Goal: Transaction & Acquisition: Book appointment/travel/reservation

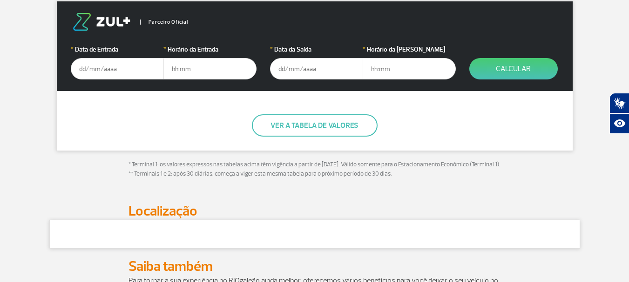
scroll to position [186, 0]
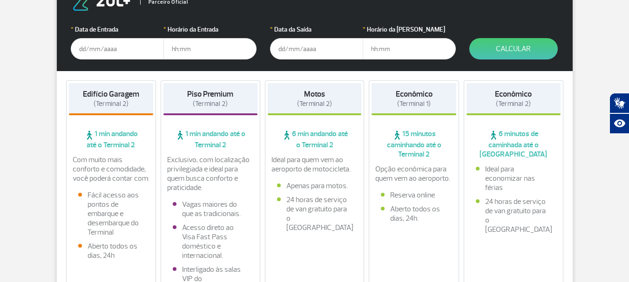
click at [100, 49] on input "text" at bounding box center [117, 48] width 93 height 21
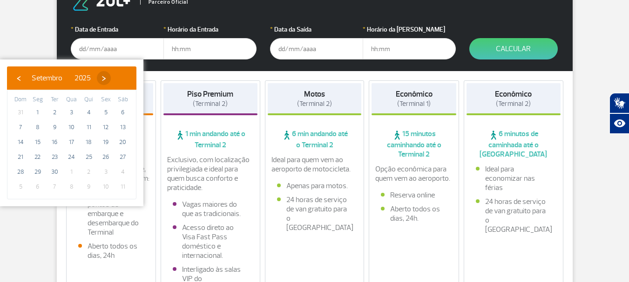
click at [111, 80] on span "›" at bounding box center [104, 78] width 14 height 14
click at [71, 108] on span "1" at bounding box center [71, 112] width 15 height 15
type input "[DATE]"
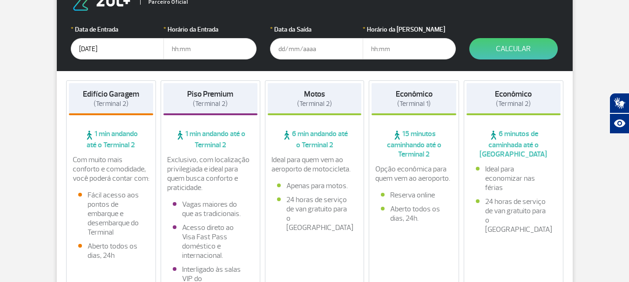
click at [177, 48] on input "text" at bounding box center [209, 48] width 93 height 21
click at [176, 48] on input "05:00" at bounding box center [209, 48] width 93 height 21
click at [182, 47] on input "04:00" at bounding box center [209, 48] width 93 height 21
type input "04:30"
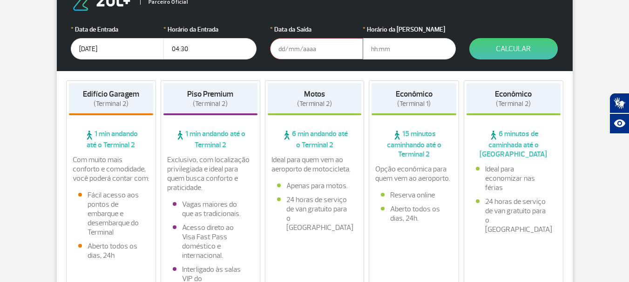
click at [282, 47] on input "text" at bounding box center [316, 48] width 93 height 21
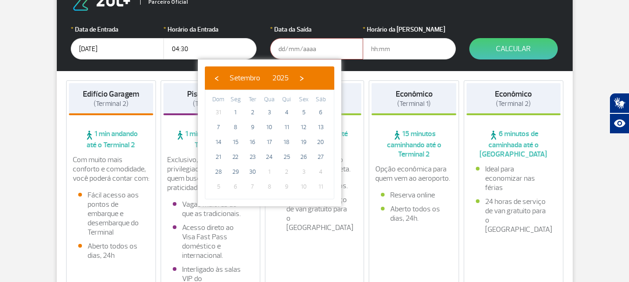
click at [89, 48] on input "[DATE]" at bounding box center [117, 48] width 93 height 21
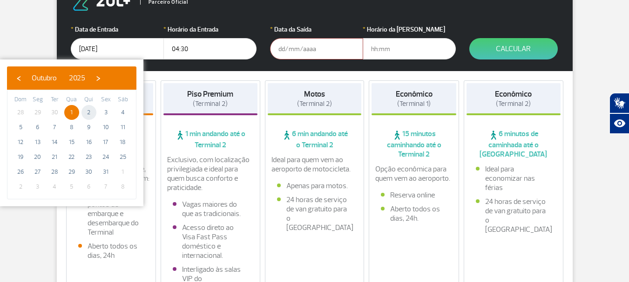
click at [87, 114] on span "2" at bounding box center [88, 112] width 15 height 15
type input "[DATE]"
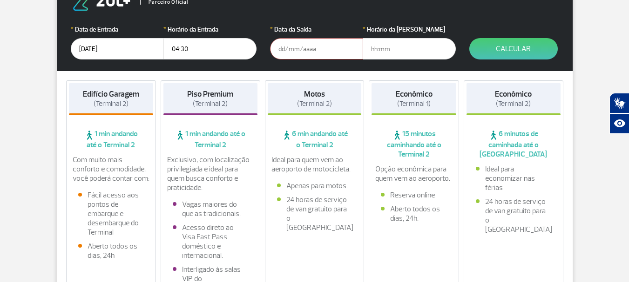
click at [291, 50] on input "text" at bounding box center [316, 48] width 93 height 21
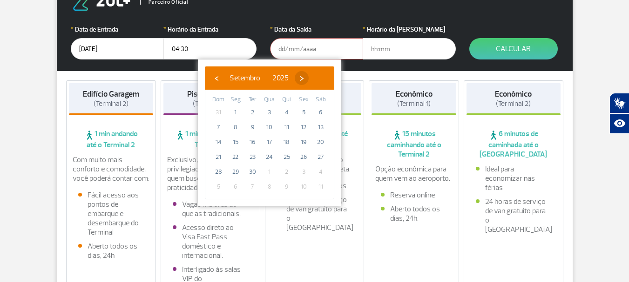
click at [308, 78] on span "›" at bounding box center [302, 78] width 14 height 14
click at [216, 129] on span "5" at bounding box center [218, 127] width 15 height 15
type input "[DATE]"
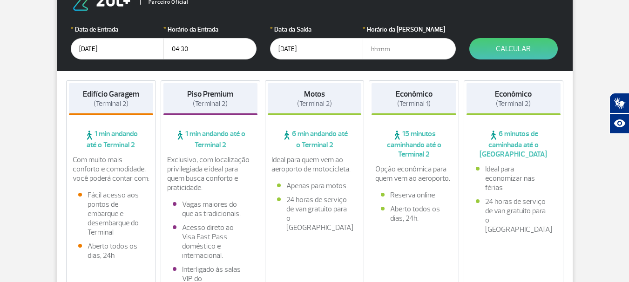
click at [376, 48] on input "text" at bounding box center [408, 48] width 93 height 21
type input "24:00"
click at [513, 52] on button "Calcular" at bounding box center [513, 48] width 88 height 21
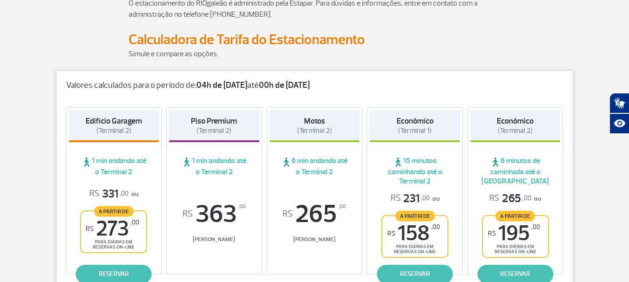
scroll to position [143, 0]
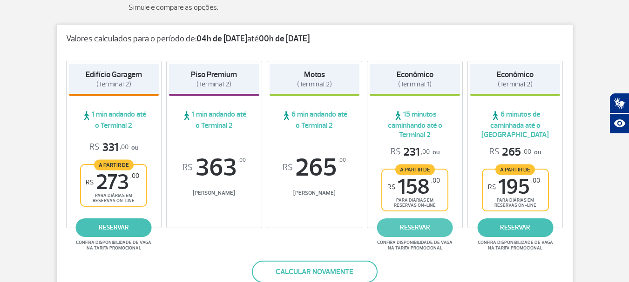
click at [415, 227] on link "reservar" at bounding box center [415, 228] width 76 height 19
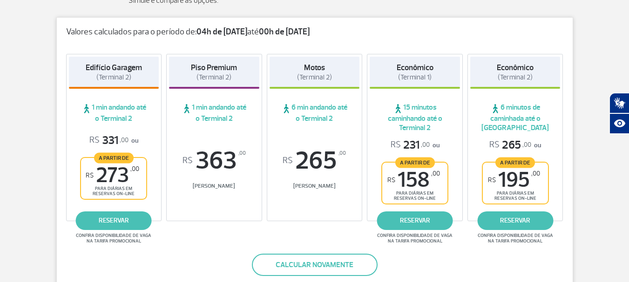
scroll to position [147, 0]
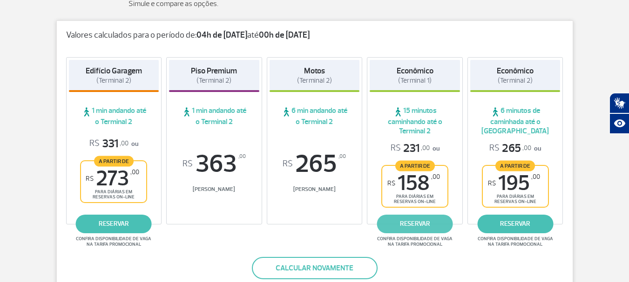
click at [404, 223] on link "reservar" at bounding box center [415, 224] width 76 height 19
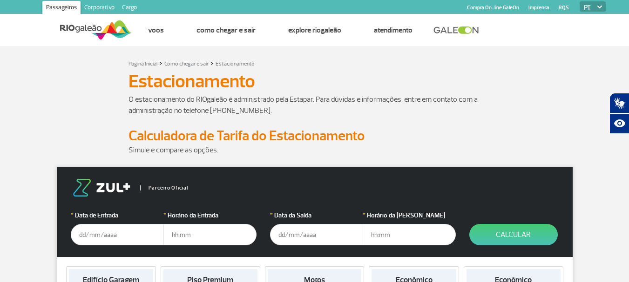
click at [87, 236] on input "text" at bounding box center [117, 234] width 93 height 21
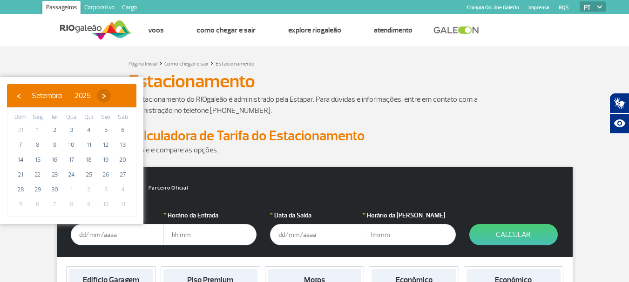
click at [111, 95] on span "›" at bounding box center [104, 96] width 14 height 14
click at [89, 131] on span "2" at bounding box center [88, 130] width 15 height 15
type input "[DATE]"
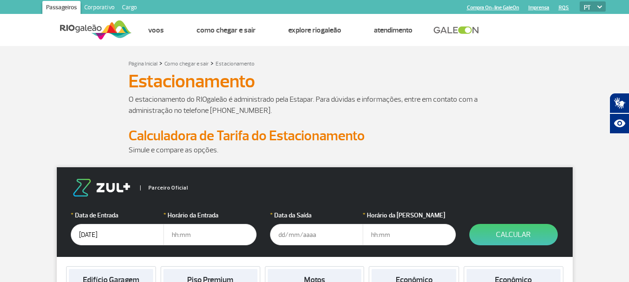
click at [174, 234] on input "text" at bounding box center [209, 234] width 93 height 21
type input "04:30"
click at [280, 235] on input "text" at bounding box center [316, 234] width 93 height 21
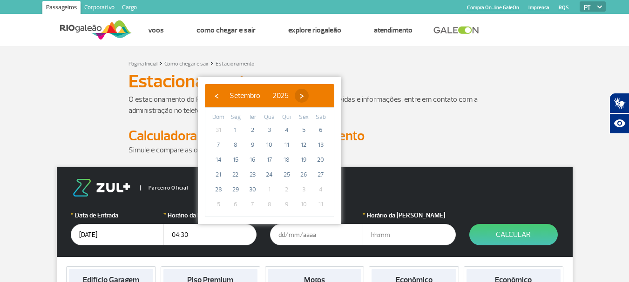
click at [308, 96] on span "›" at bounding box center [302, 96] width 14 height 14
click at [211, 146] on span "5" at bounding box center [218, 145] width 15 height 15
type input "[DATE]"
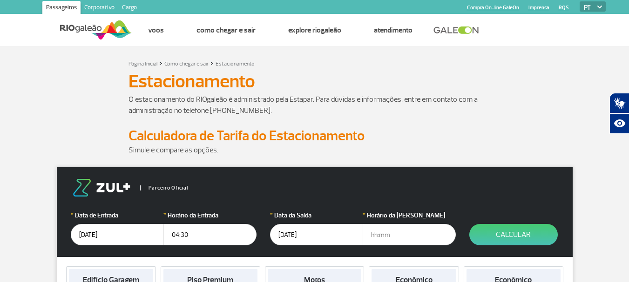
click at [372, 234] on input "text" at bounding box center [408, 234] width 93 height 21
type input "23:45"
click at [509, 235] on button "Calcular" at bounding box center [513, 234] width 88 height 21
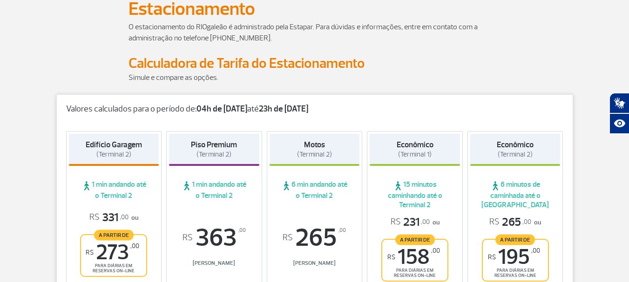
scroll to position [140, 0]
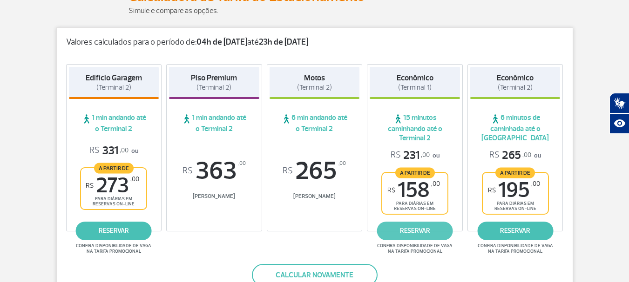
click at [411, 232] on link "reservar" at bounding box center [415, 231] width 76 height 19
